Goal: Transaction & Acquisition: Book appointment/travel/reservation

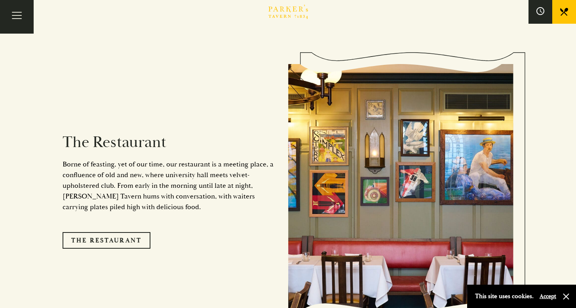
scroll to position [624, 0]
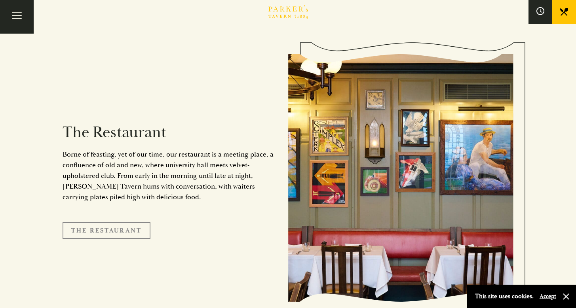
click at [138, 222] on link "The Restaurant" at bounding box center [107, 230] width 88 height 17
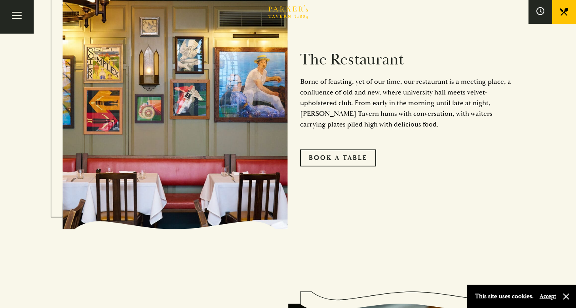
scroll to position [461, 0]
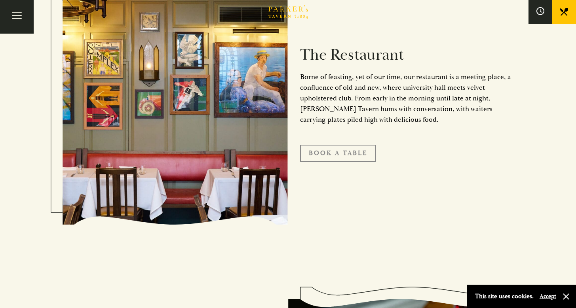
click at [339, 156] on link "Book A Table" at bounding box center [338, 153] width 76 height 17
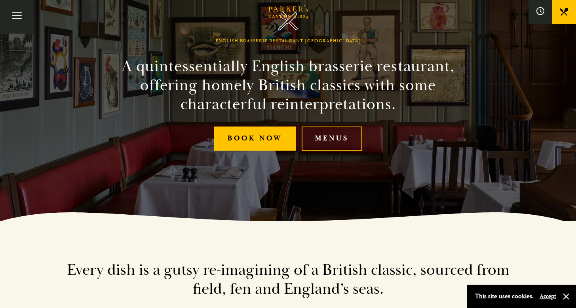
scroll to position [45, 0]
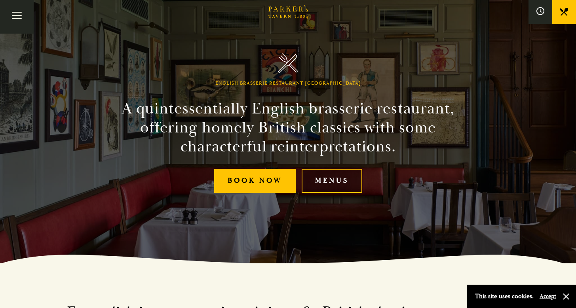
click at [332, 177] on link "Menus" at bounding box center [332, 181] width 61 height 24
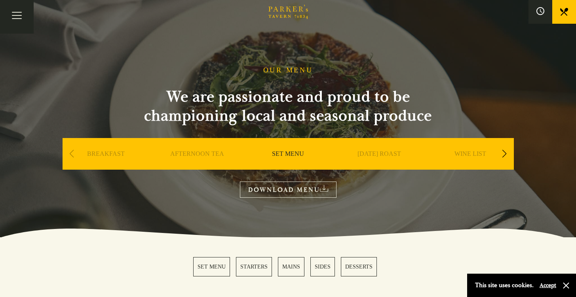
click at [293, 270] on link "MAINS" at bounding box center [291, 266] width 27 height 19
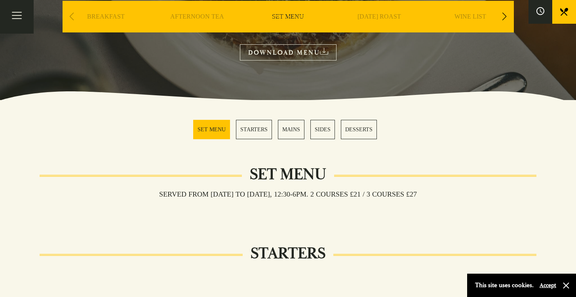
scroll to position [124, 0]
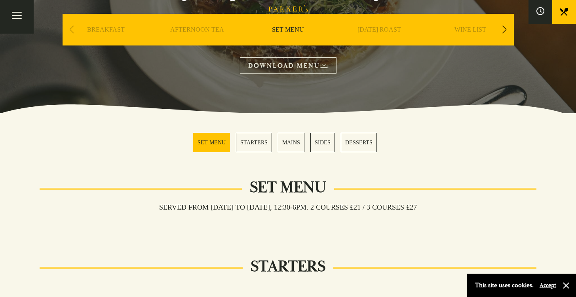
click at [206, 148] on link "SET MENU" at bounding box center [211, 142] width 37 height 19
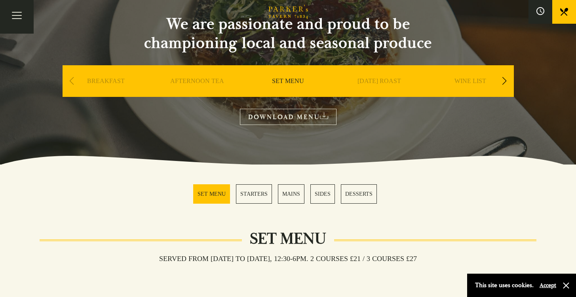
scroll to position [64, 0]
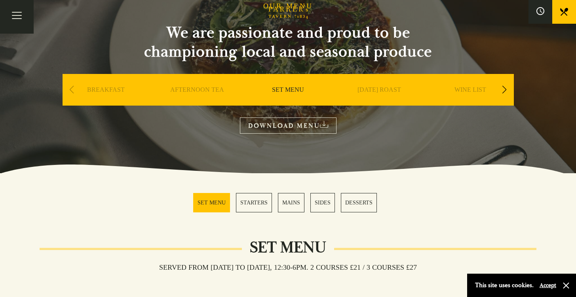
click at [289, 129] on link "DOWNLOAD MENU" at bounding box center [288, 126] width 97 height 16
click at [322, 204] on link "SIDES" at bounding box center [322, 202] width 25 height 19
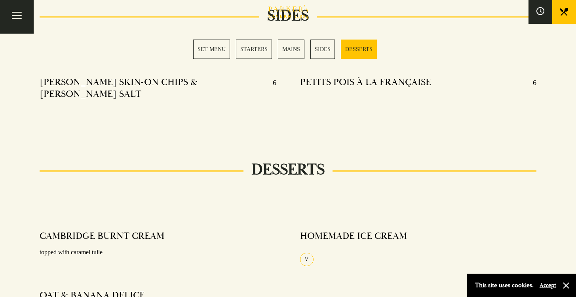
scroll to position [889, 0]
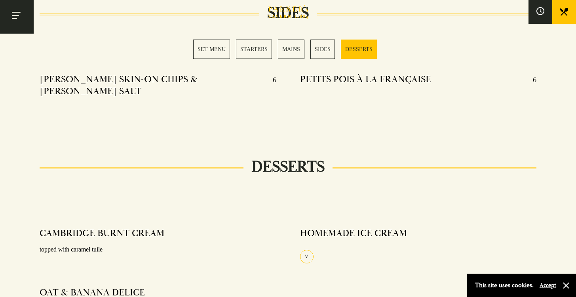
click at [19, 23] on button "Toggle navigation" at bounding box center [17, 17] width 34 height 34
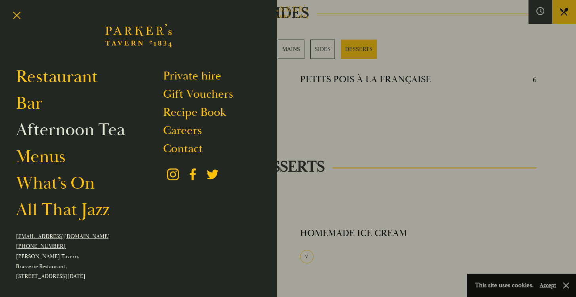
click at [55, 137] on link "Afternoon Tea" at bounding box center [70, 130] width 109 height 22
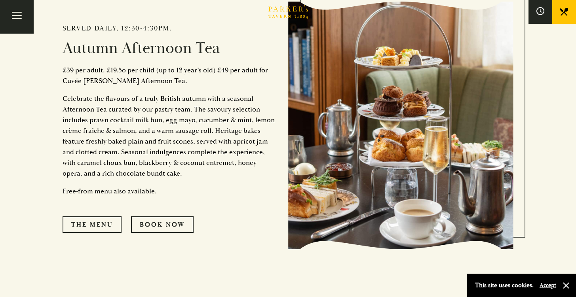
scroll to position [356, 0]
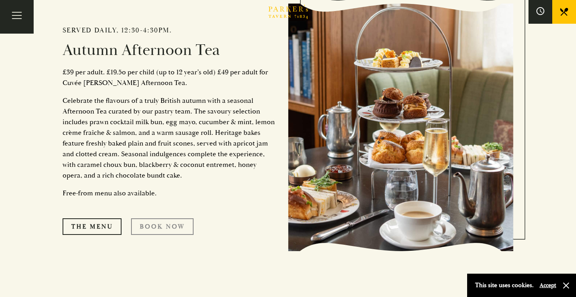
click at [159, 221] on link "Book Now" at bounding box center [162, 226] width 63 height 17
